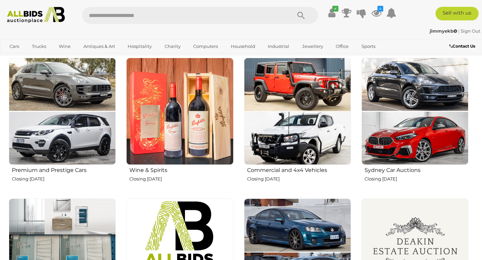
scroll to position [245, 0]
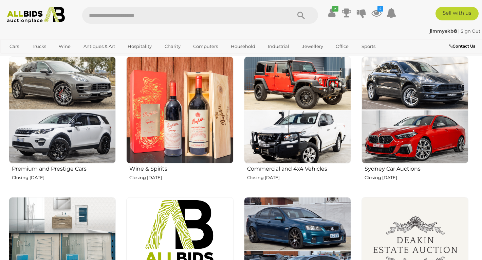
click at [289, 167] on h2 "Commercial and 4x4 Vehicles" at bounding box center [299, 168] width 104 height 8
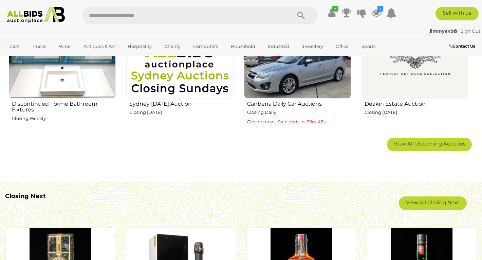
scroll to position [352, 0]
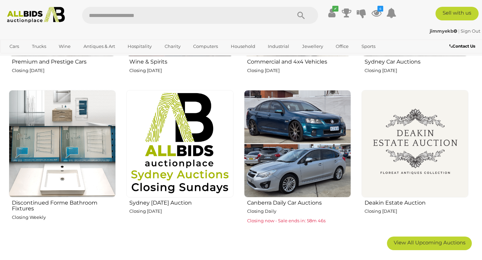
click at [408, 140] on img at bounding box center [414, 143] width 107 height 107
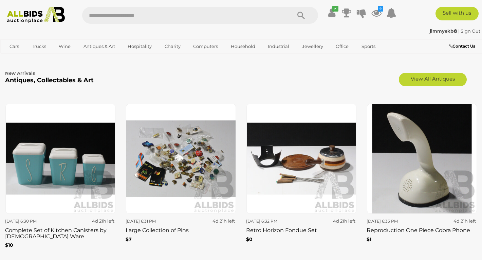
scroll to position [1024, 0]
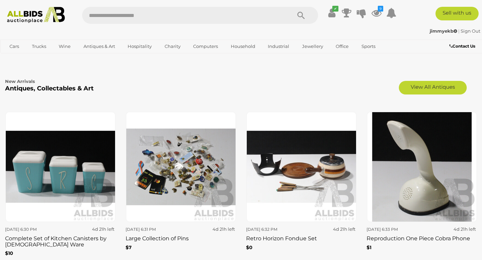
click at [67, 173] on img at bounding box center [60, 167] width 110 height 110
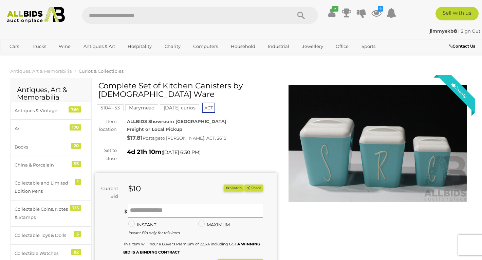
click at [182, 106] on mark "[DATE] curios" at bounding box center [179, 107] width 39 height 7
